Goal: Information Seeking & Learning: Find specific fact

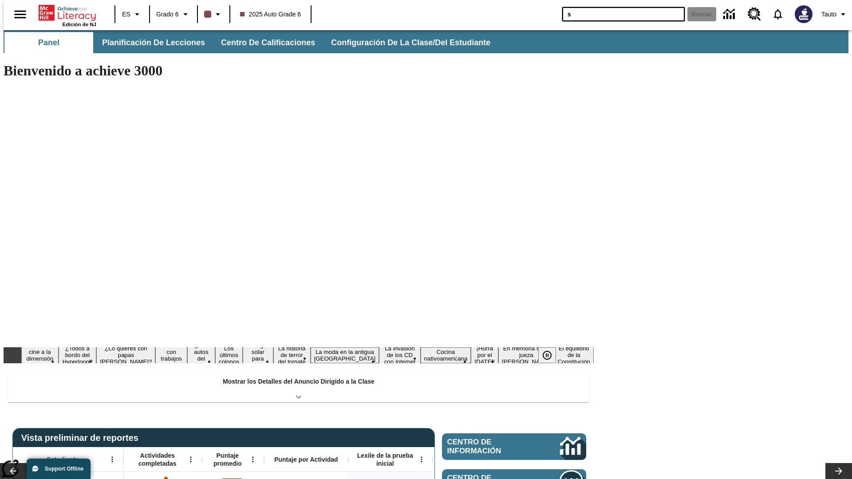
type input "s"
click at [697, 14] on button "Buscar" at bounding box center [702, 14] width 29 height 14
